Goal: Transaction & Acquisition: Purchase product/service

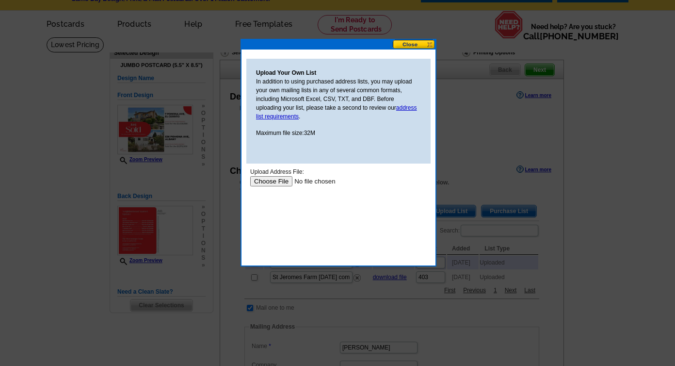
click at [278, 181] on input "file" at bounding box center [311, 181] width 123 height 10
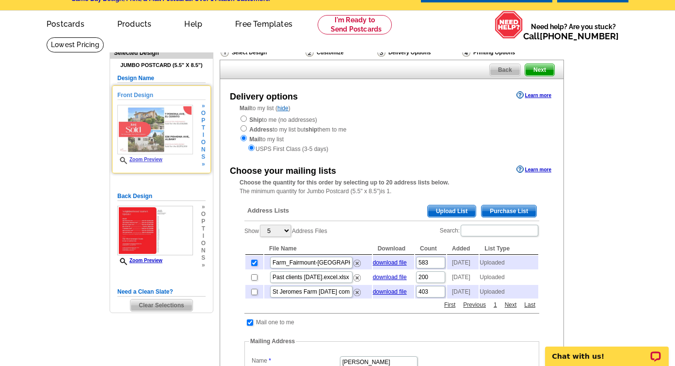
click at [142, 93] on h5 "Front Design" at bounding box center [161, 95] width 88 height 9
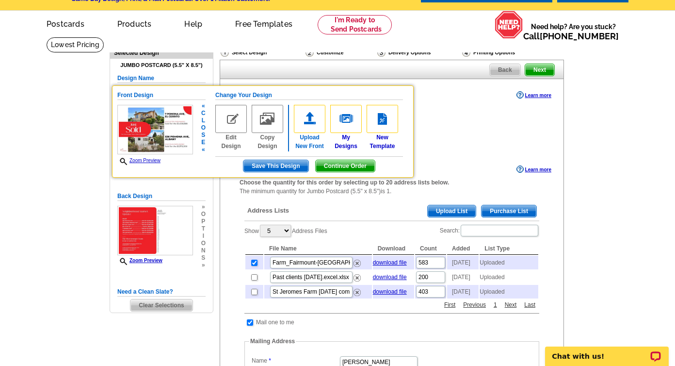
click at [309, 123] on img at bounding box center [310, 119] width 32 height 28
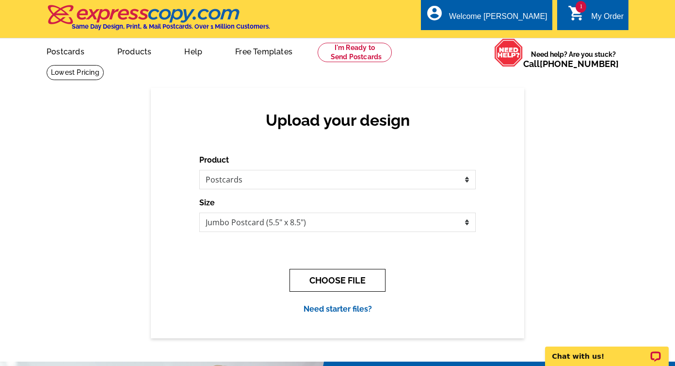
click at [349, 281] on button "CHOOSE FILE" at bounding box center [338, 280] width 96 height 23
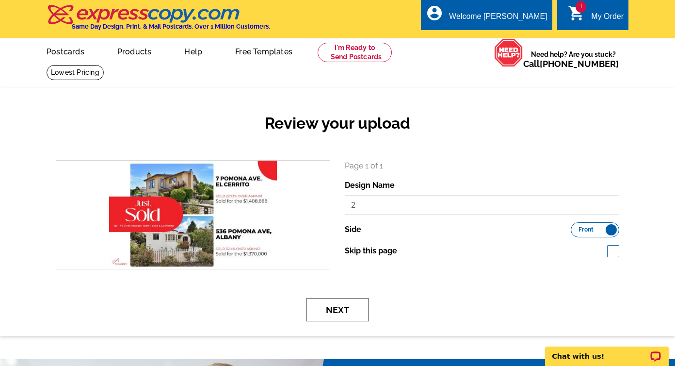
drag, startPoint x: 340, startPoint y: 307, endPoint x: 370, endPoint y: 203, distance: 108.0
click at [370, 203] on form "search Page 1 of 1 Design Name 2 Side Front Back Next" at bounding box center [338, 240] width 578 height 161
click at [370, 203] on input "2" at bounding box center [482, 204] width 275 height 19
type input "just sold pomonas"
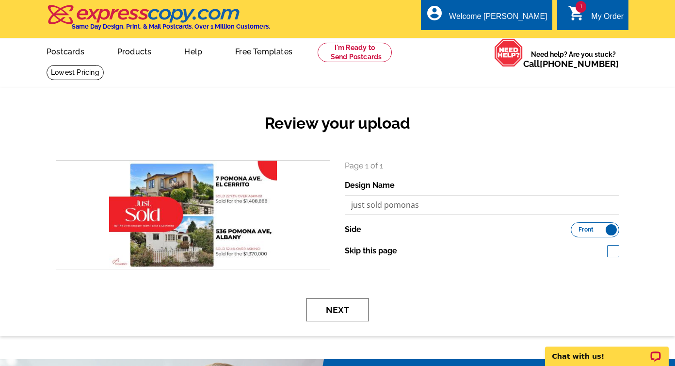
click at [337, 302] on button "Next" at bounding box center [337, 309] width 63 height 23
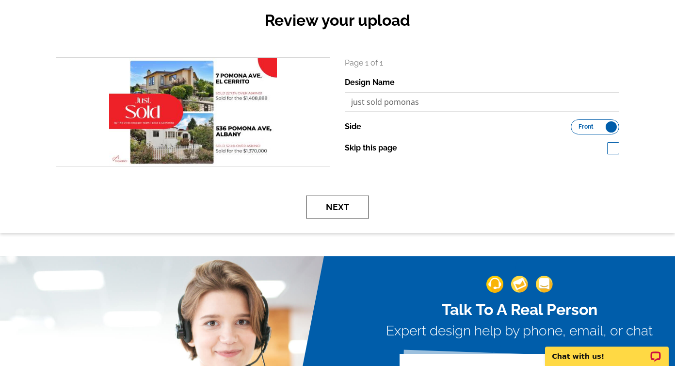
scroll to position [103, 0]
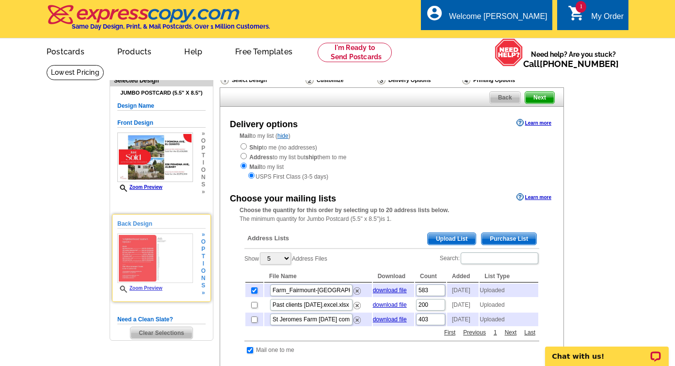
click at [160, 264] on img at bounding box center [155, 258] width 76 height 50
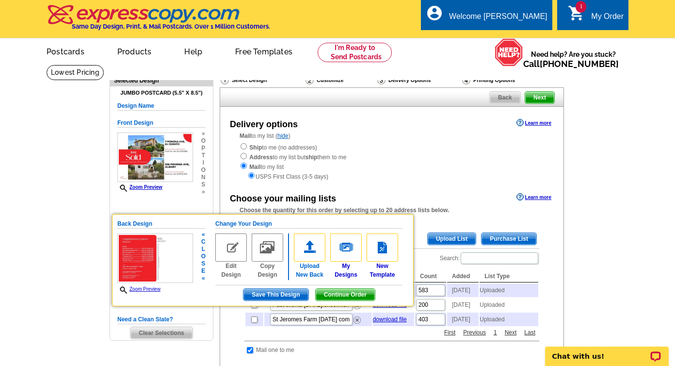
click at [313, 242] on img at bounding box center [310, 247] width 32 height 28
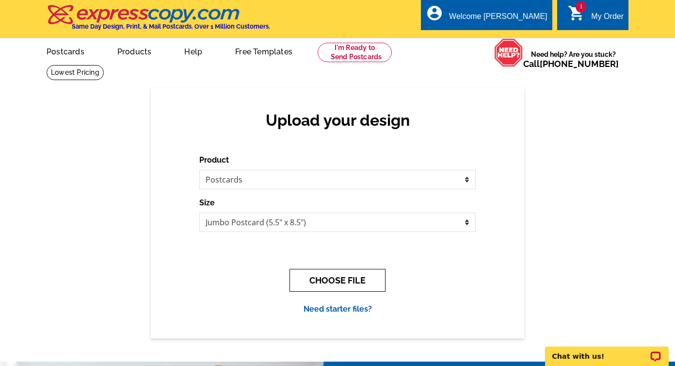
click at [322, 274] on button "CHOOSE FILE" at bounding box center [338, 280] width 96 height 23
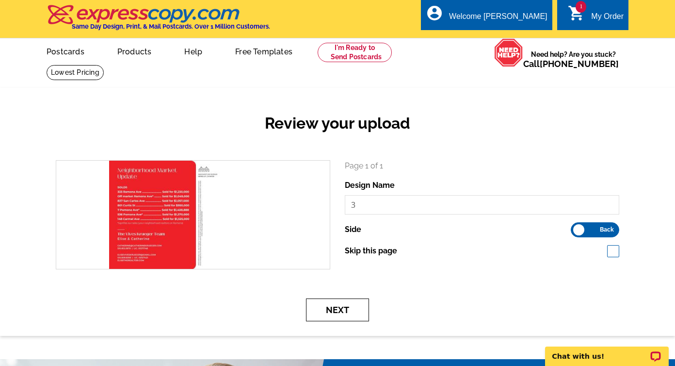
click at [331, 308] on button "Next" at bounding box center [337, 309] width 63 height 23
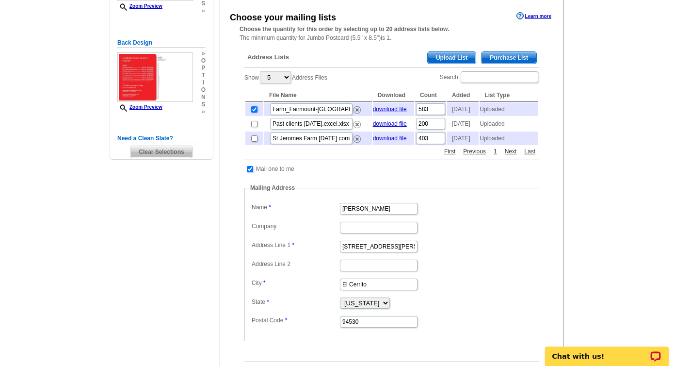
scroll to position [183, 0]
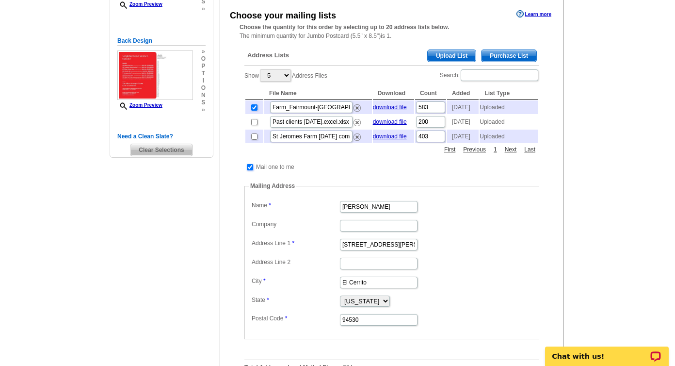
click at [251, 170] on input "checkbox" at bounding box center [250, 167] width 6 height 6
checkbox input "false"
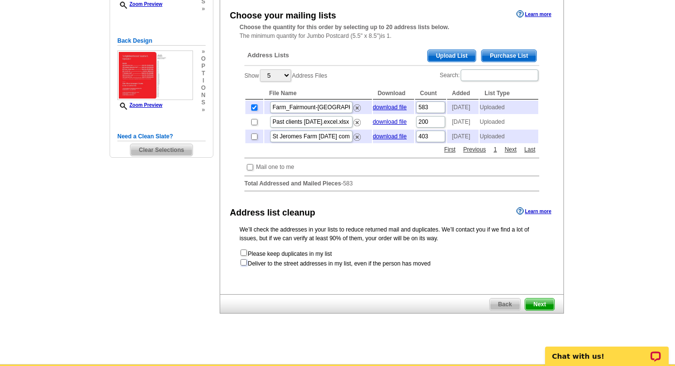
click at [245, 265] on input "checkbox" at bounding box center [244, 262] width 6 height 6
checkbox input "true"
radio input "true"
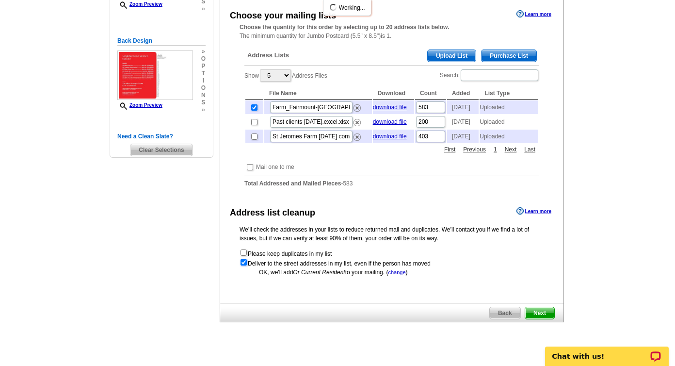
scroll to position [0, 0]
click at [539, 319] on span "Next" at bounding box center [539, 313] width 29 height 12
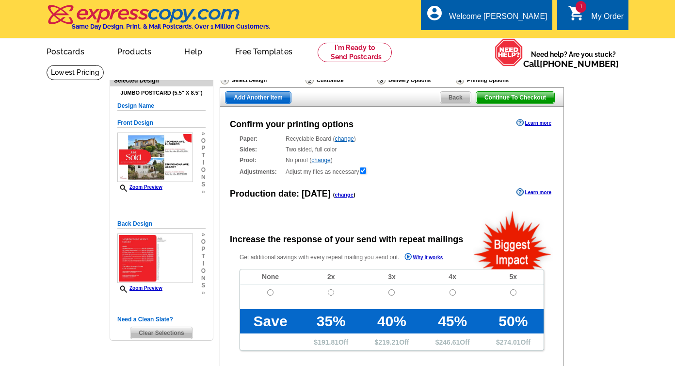
radio input "false"
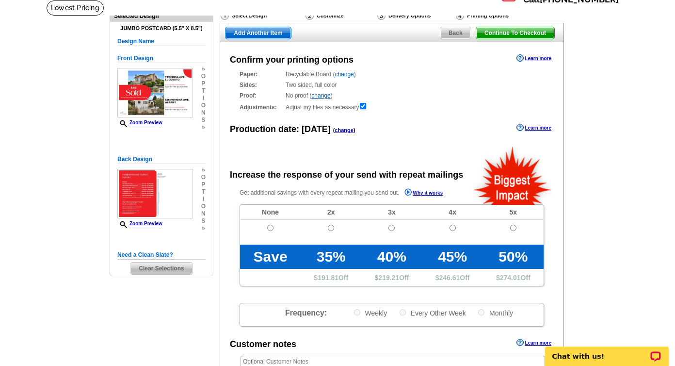
scroll to position [67, 0]
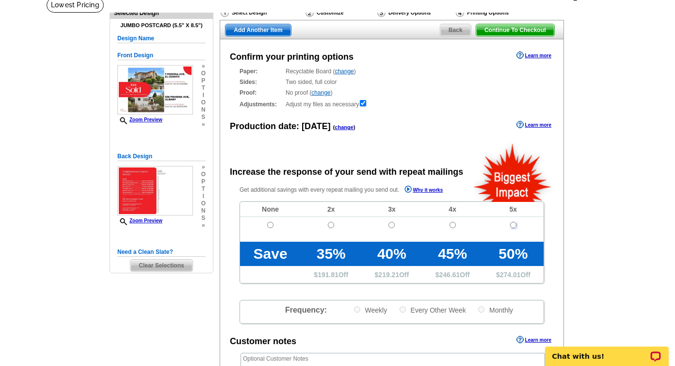
click at [513, 224] on input "radio" at bounding box center [513, 225] width 6 height 6
radio input "true"
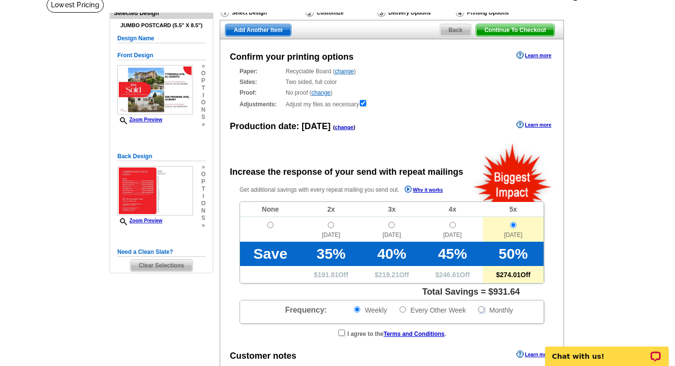
click at [482, 311] on input "Monthly" at bounding box center [481, 309] width 6 height 6
radio input "true"
click at [482, 311] on input "Monthly" at bounding box center [481, 309] width 6 height 6
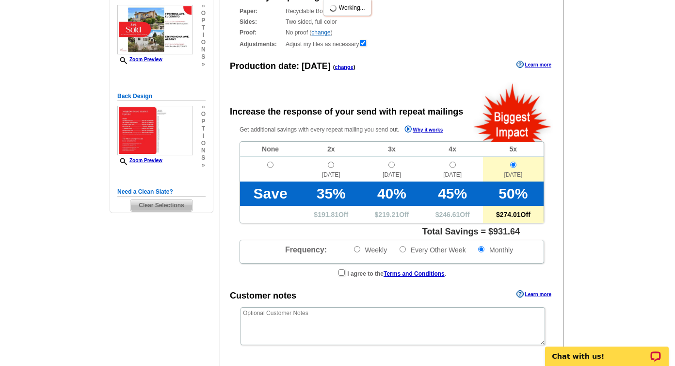
scroll to position [132, 0]
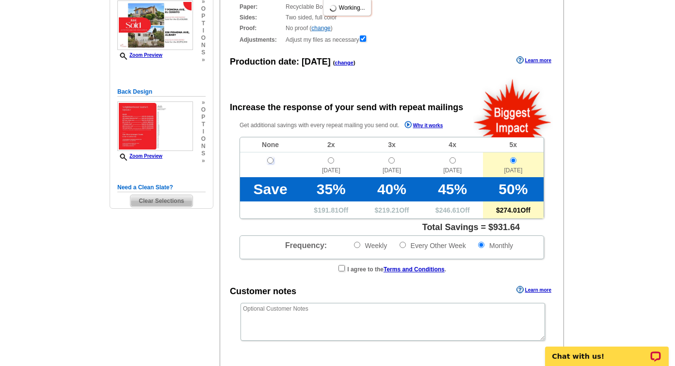
click at [272, 162] on input "radio" at bounding box center [270, 160] width 6 height 6
radio input "true"
radio input "false"
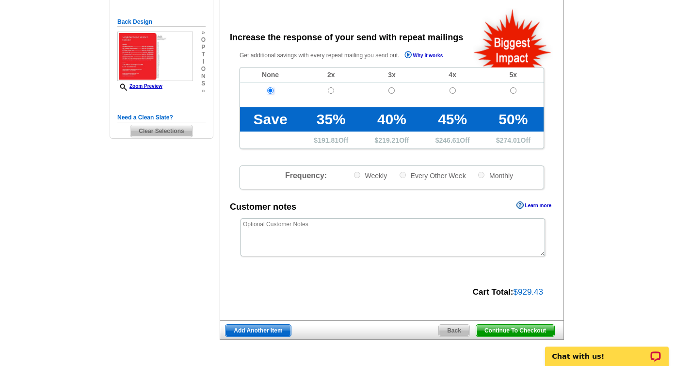
scroll to position [204, 0]
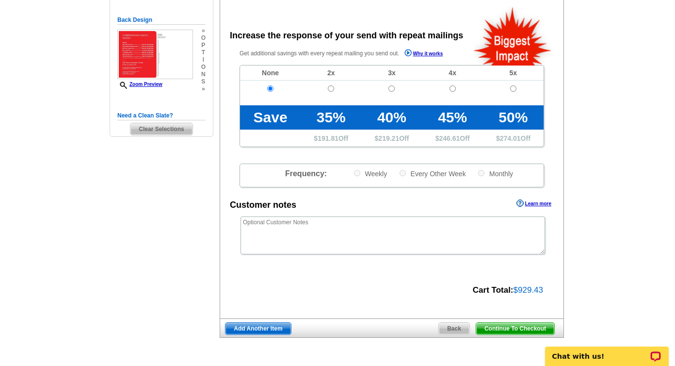
click at [512, 330] on span "Continue To Checkout" at bounding box center [515, 329] width 78 height 12
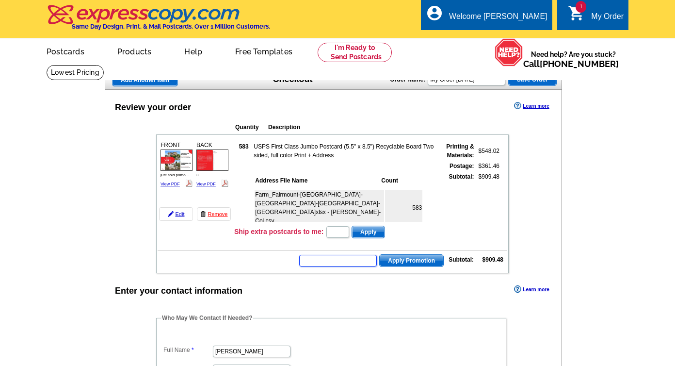
click at [353, 260] on input "text" at bounding box center [338, 261] width 78 height 12
click at [328, 262] on input "text" at bounding box center [338, 261] width 78 height 12
paste input "SMS50f"
type input "SMS50f"
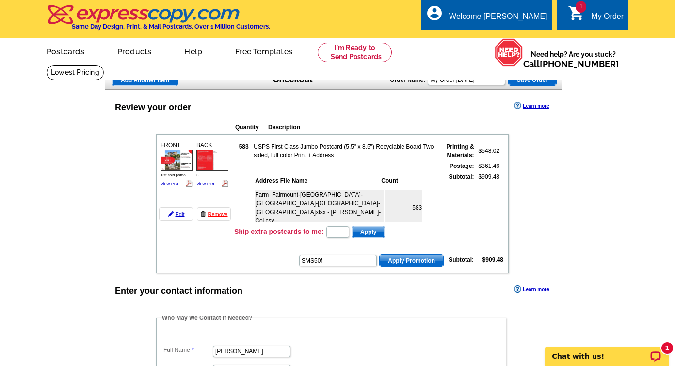
click at [403, 260] on span "Apply Promotion" at bounding box center [412, 261] width 64 height 12
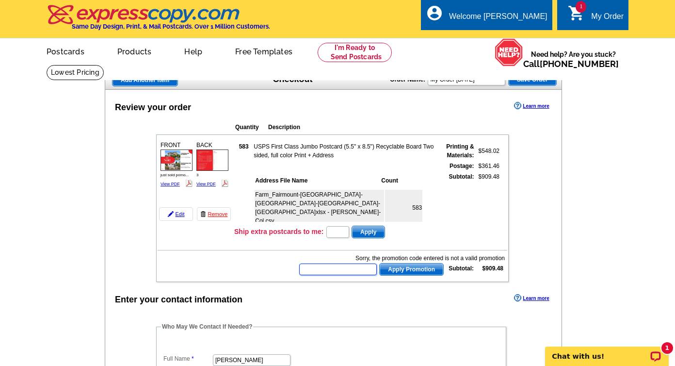
click at [333, 268] on input "text" at bounding box center [338, 269] width 78 height 12
paste input "CHAT20"
type input "CHAT20"
click at [414, 269] on span "Apply Promotion" at bounding box center [412, 269] width 64 height 12
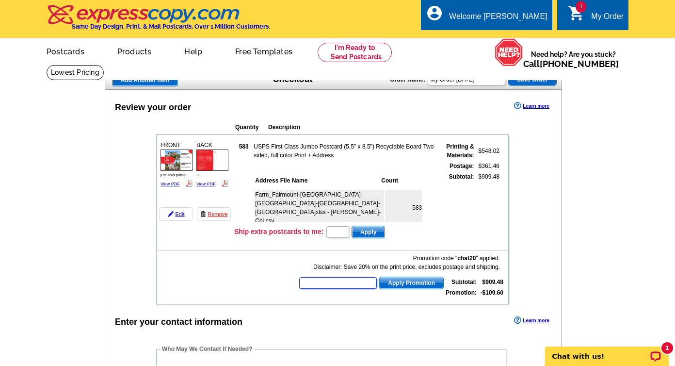
click at [333, 282] on input "text" at bounding box center [338, 283] width 78 height 12
paste input "HURRY40"
type input "HURRY40"
click at [405, 282] on span "Apply Promotion" at bounding box center [412, 283] width 64 height 12
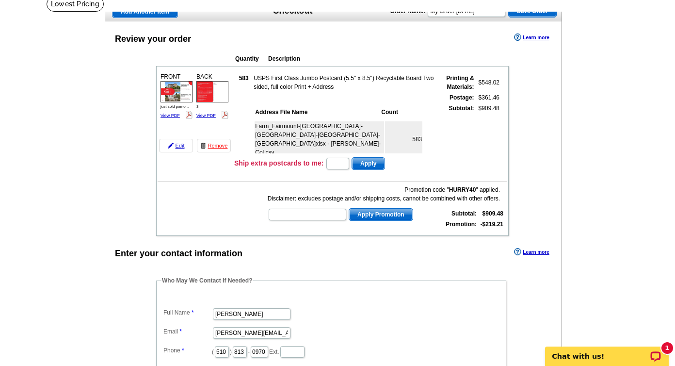
scroll to position [61, 0]
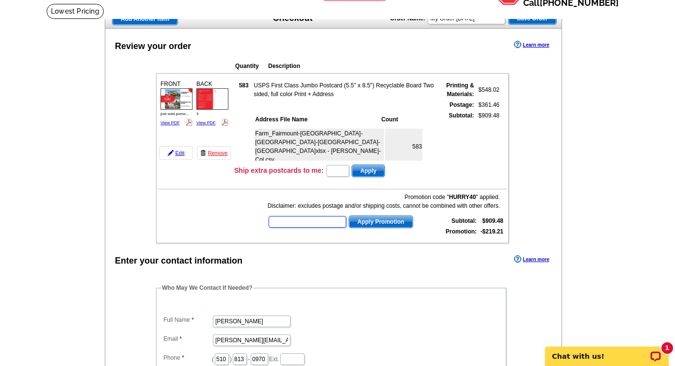
click at [304, 217] on input "text" at bounding box center [308, 222] width 78 height 12
paste input "MERRY50"
type input "MERRY50"
click at [366, 224] on span "Apply Promotion" at bounding box center [381, 222] width 64 height 12
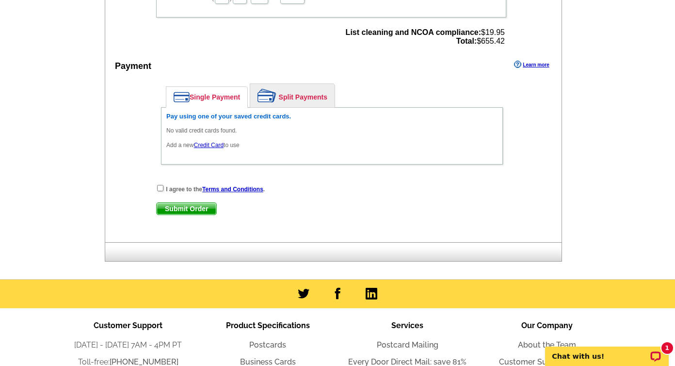
scroll to position [427, 0]
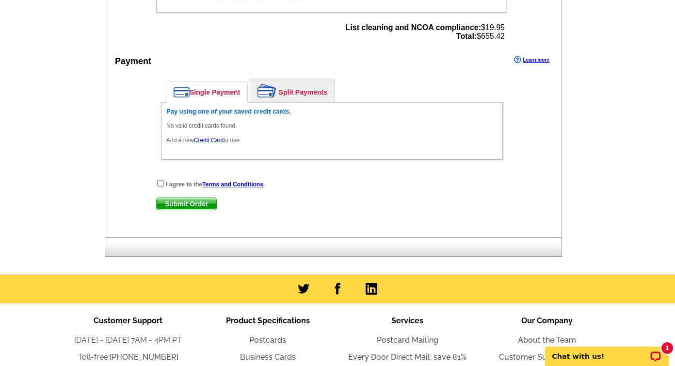
click at [160, 183] on input "checkbox" at bounding box center [160, 183] width 6 height 6
checkbox input "true"
click at [203, 141] on link "Credit Card" at bounding box center [209, 140] width 30 height 7
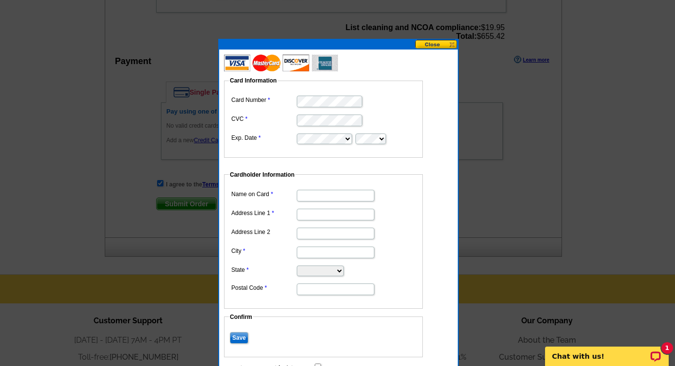
type input "[PERSON_NAME]"
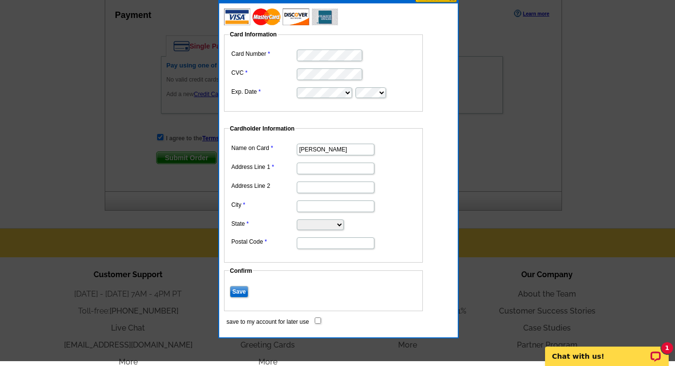
scroll to position [474, 0]
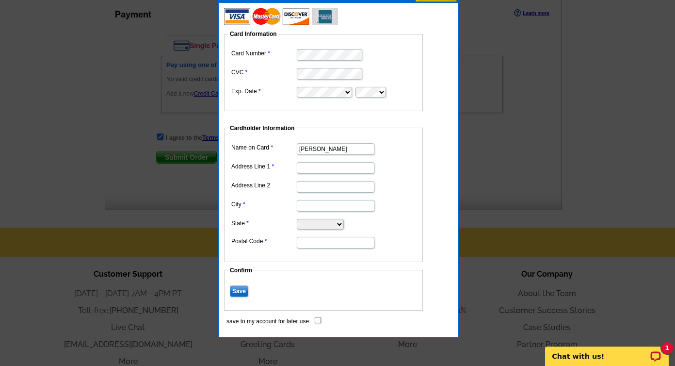
click at [313, 170] on input "Address Line 1" at bounding box center [336, 168] width 78 height 12
type input "[STREET_ADDRESS][PERSON_NAME]"
type input "El Cerrito"
select select "CA"
type input "94530"
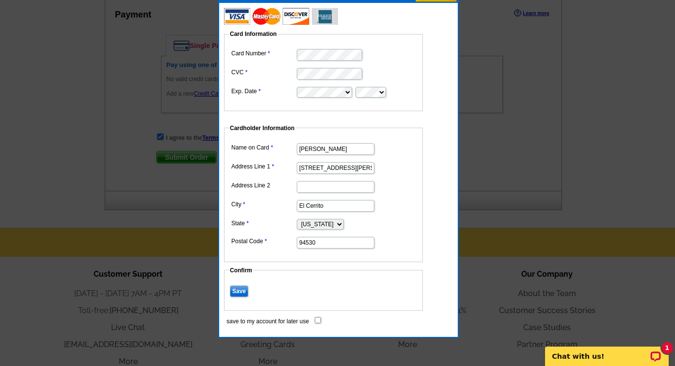
click at [238, 290] on input "Save" at bounding box center [239, 291] width 18 height 12
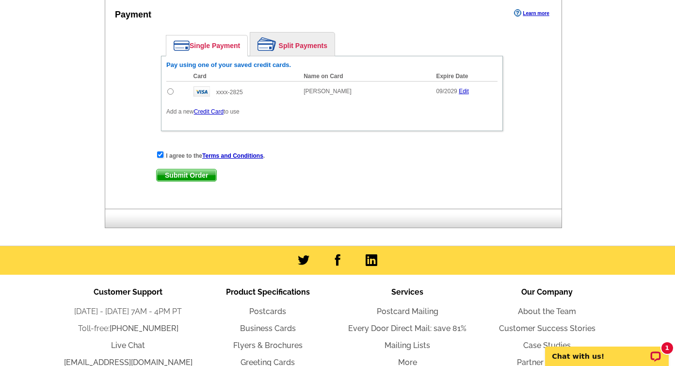
click at [170, 90] on input "radio" at bounding box center [170, 91] width 6 height 6
radio input "true"
click at [180, 175] on span "Submit Order" at bounding box center [187, 175] width 60 height 12
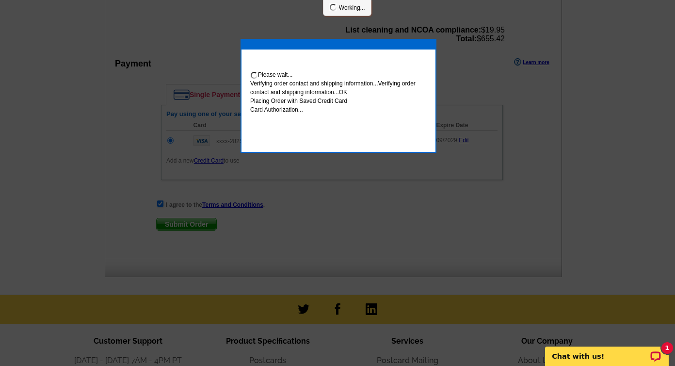
scroll to position [523, 0]
